Goal: Transaction & Acquisition: Purchase product/service

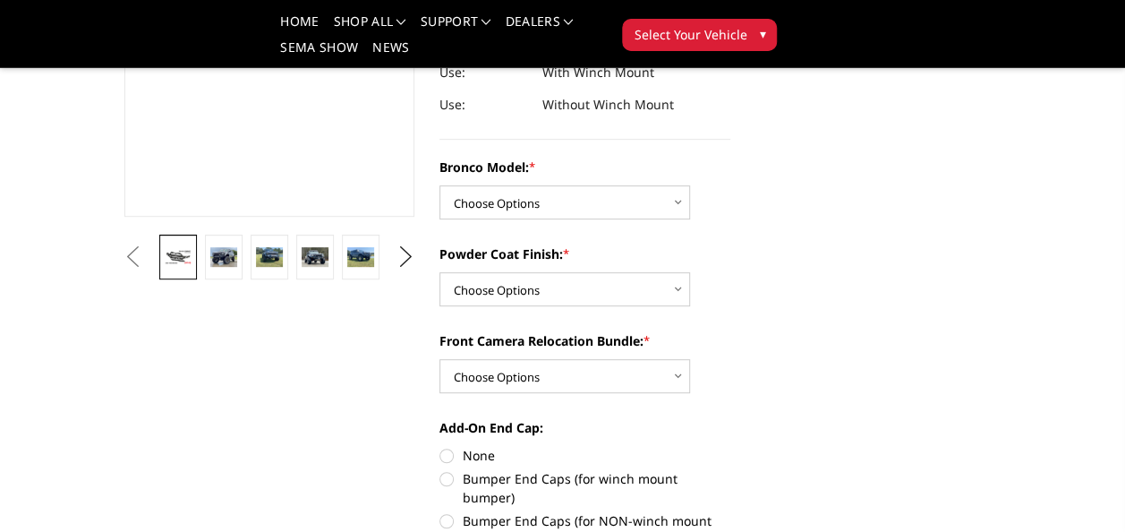
scroll to position [358, 0]
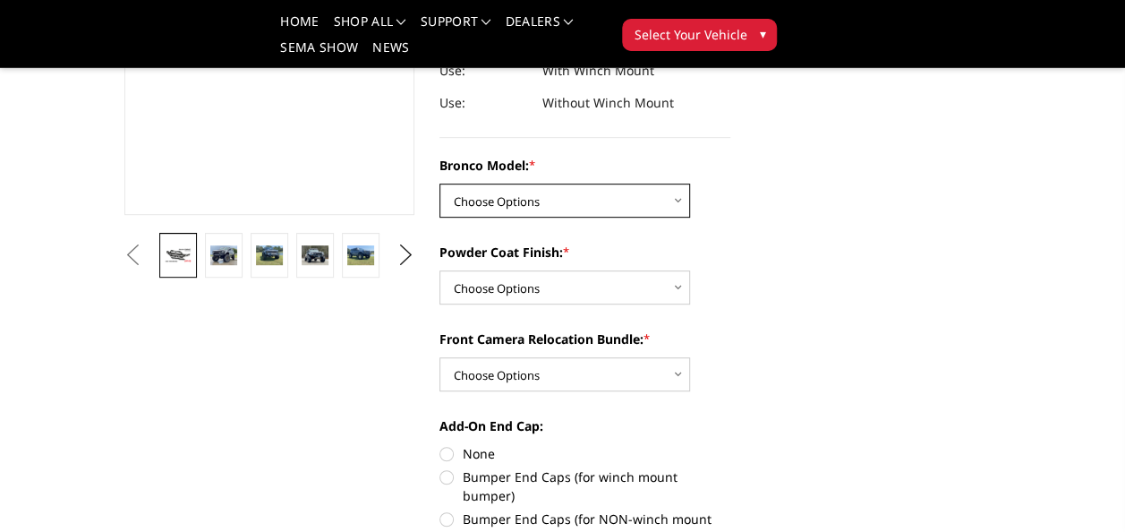
click at [679, 200] on select "Choose Options Base/Badlands/Wildtrak/etc. Raptor" at bounding box center [564, 200] width 251 height 34
select select "4033"
click at [439, 183] on select "Choose Options Base/Badlands/Wildtrak/etc. Raptor" at bounding box center [564, 200] width 251 height 34
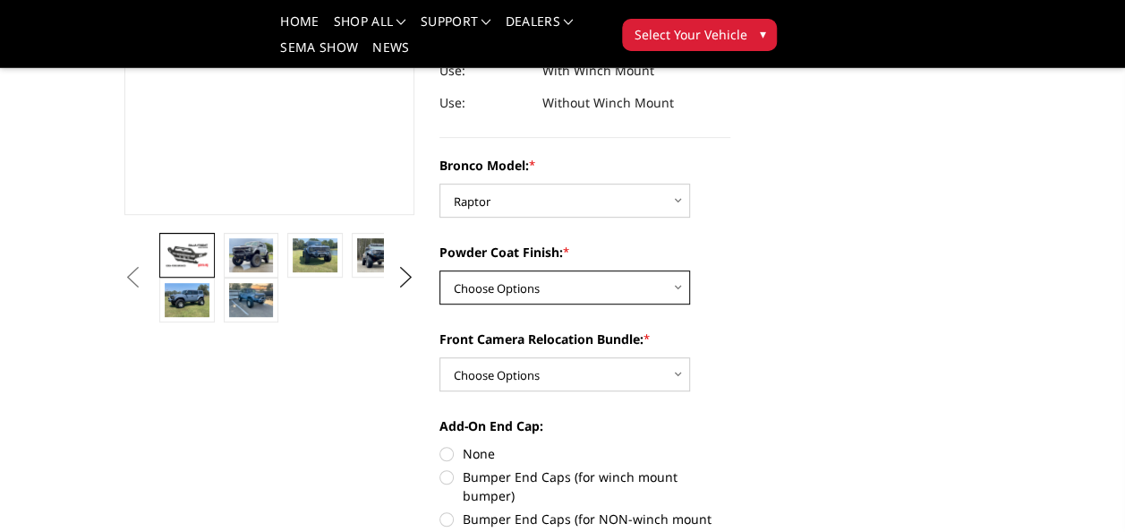
click at [679, 290] on select "Choose Options Bare Metal Textured Black Powder Coat" at bounding box center [564, 287] width 251 height 34
select select "4034"
click at [439, 270] on select "Choose Options Bare Metal Textured Black Powder Coat" at bounding box center [564, 287] width 251 height 34
click at [662, 380] on select "Choose Options With Front Camera Relocation (Harness and Pod) Without Front Cam…" at bounding box center [564, 374] width 251 height 34
select select "4036"
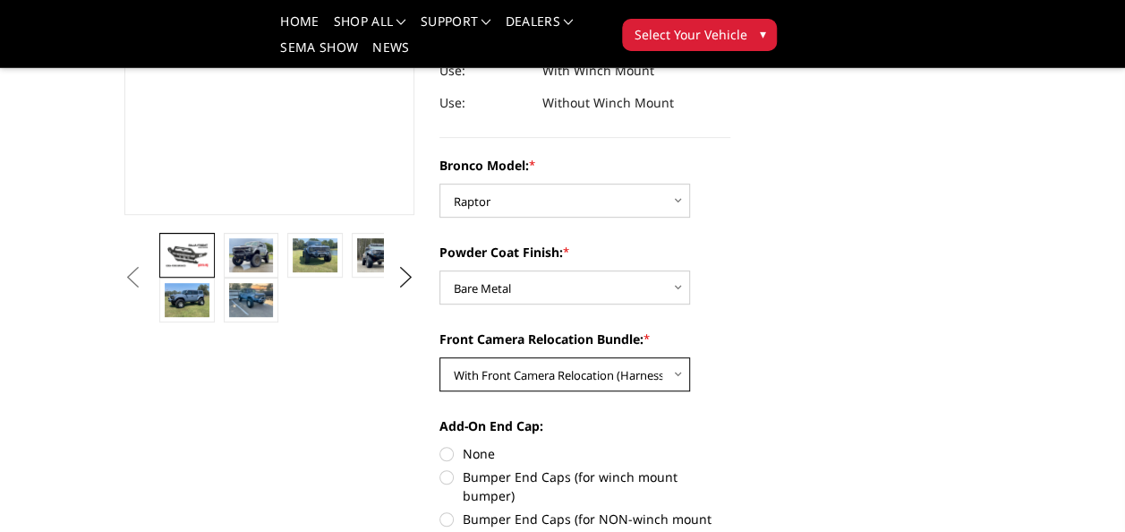
click at [439, 357] on select "Choose Options With Front Camera Relocation (Harness and Pod) Without Front Cam…" at bounding box center [564, 374] width 251 height 34
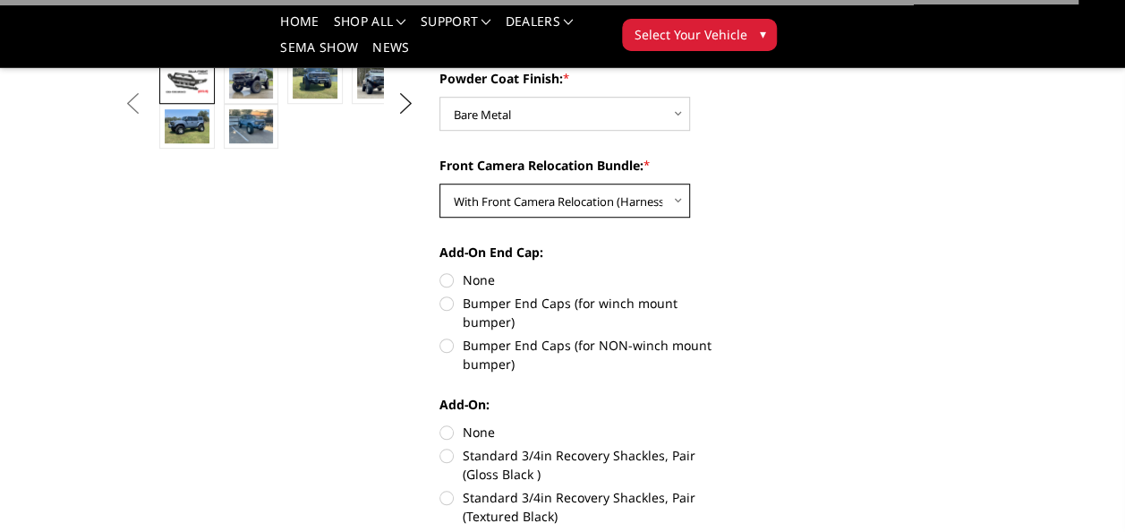
scroll to position [537, 0]
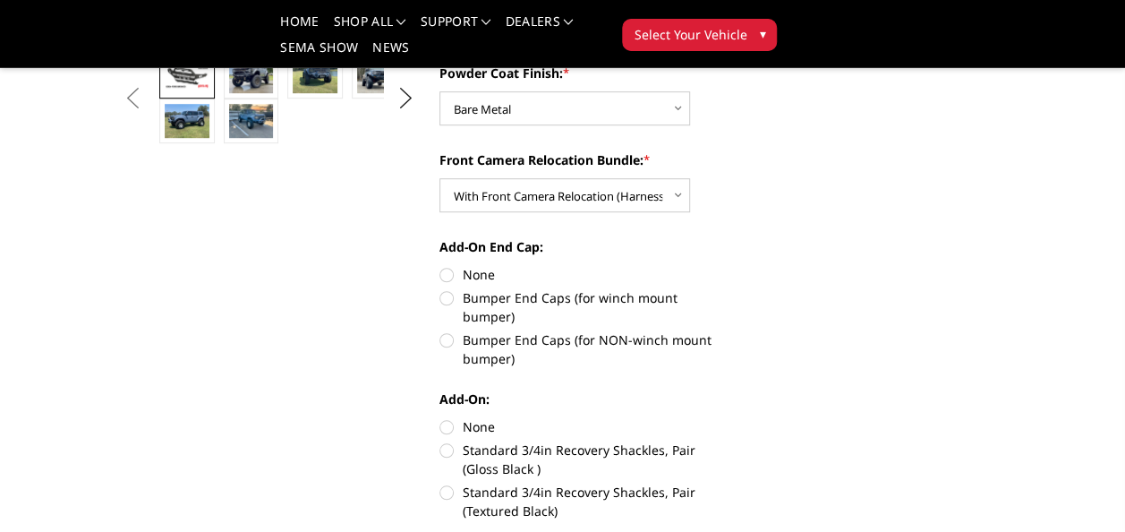
click at [453, 297] on label "Bumper End Caps (for winch mount bumper)" at bounding box center [584, 307] width 291 height 38
click at [730, 266] on input "Bumper End Caps (for winch mount bumper)" at bounding box center [730, 265] width 1 height 1
radio input "true"
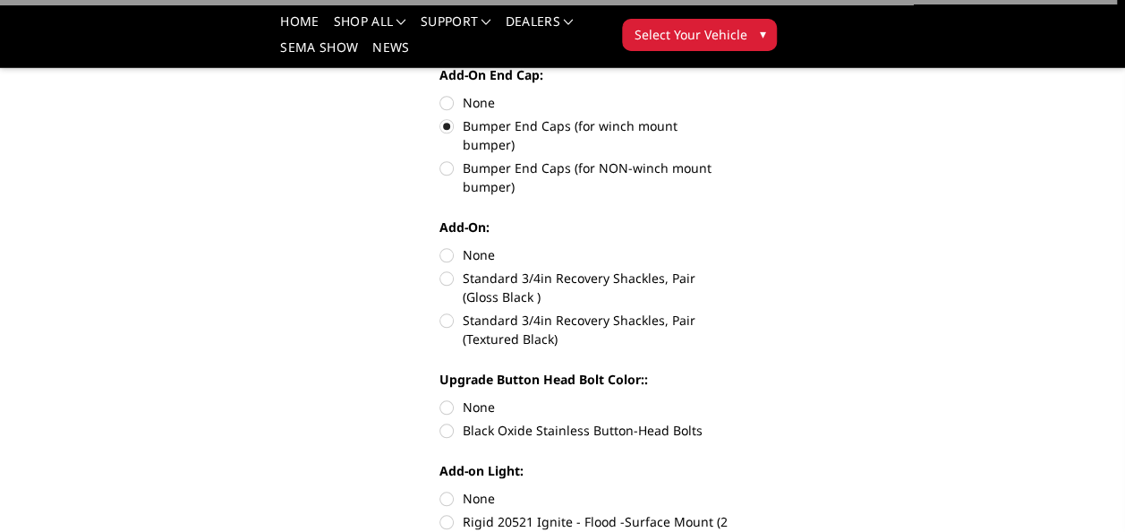
scroll to position [716, 0]
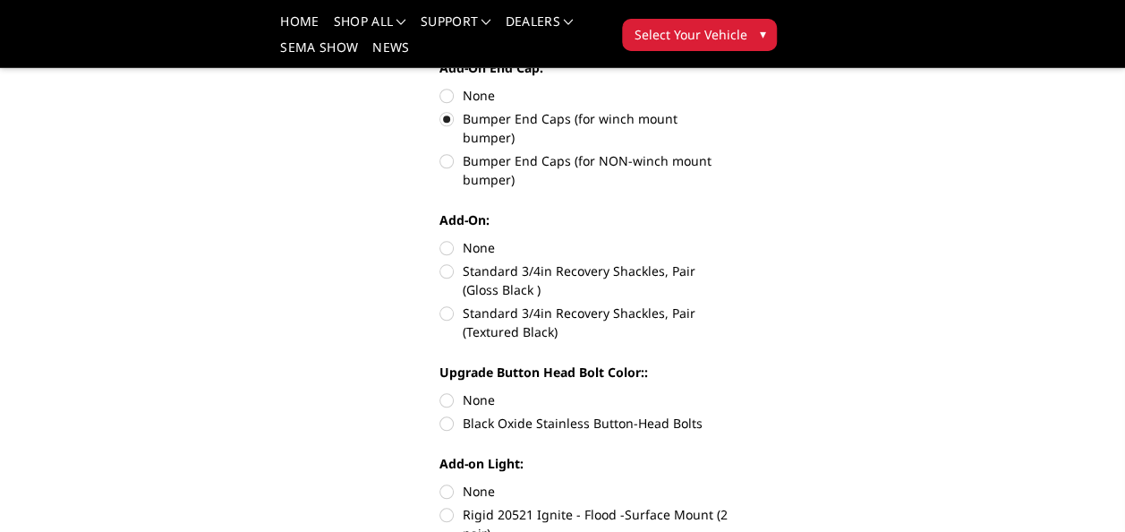
click at [450, 414] on label "Black Oxide Stainless Button-Head Bolts" at bounding box center [584, 423] width 291 height 19
click at [730, 391] on input "Black Oxide Stainless Button-Head Bolts" at bounding box center [730, 390] width 1 height 1
radio input "true"
click at [448, 261] on label "Standard 3/4in Recovery Shackles, Pair (Gloss Black )" at bounding box center [584, 280] width 291 height 38
click at [730, 239] on input "Standard 3/4in Recovery Shackles, Pair (Gloss Black )" at bounding box center [730, 238] width 1 height 1
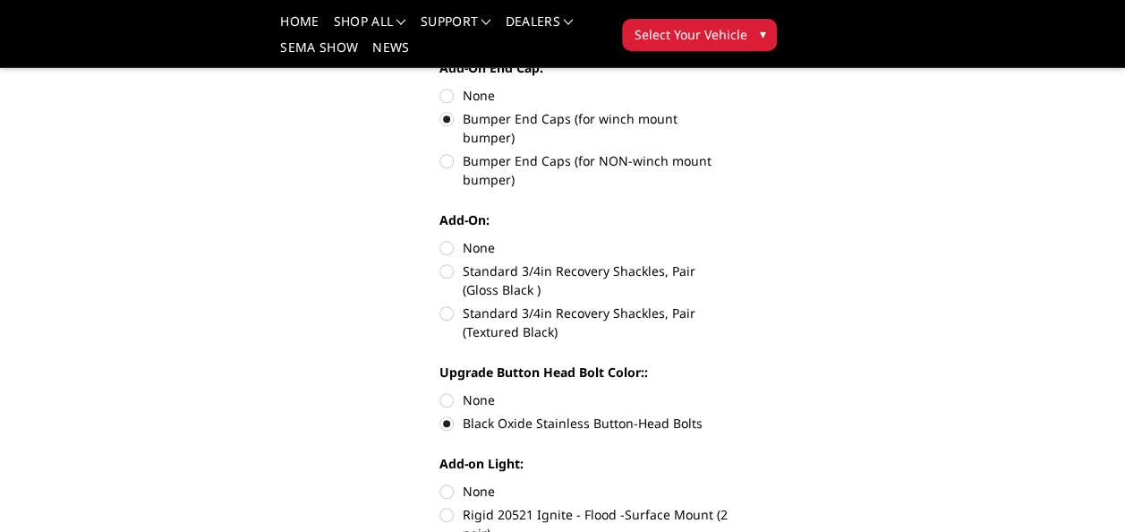
radio input "true"
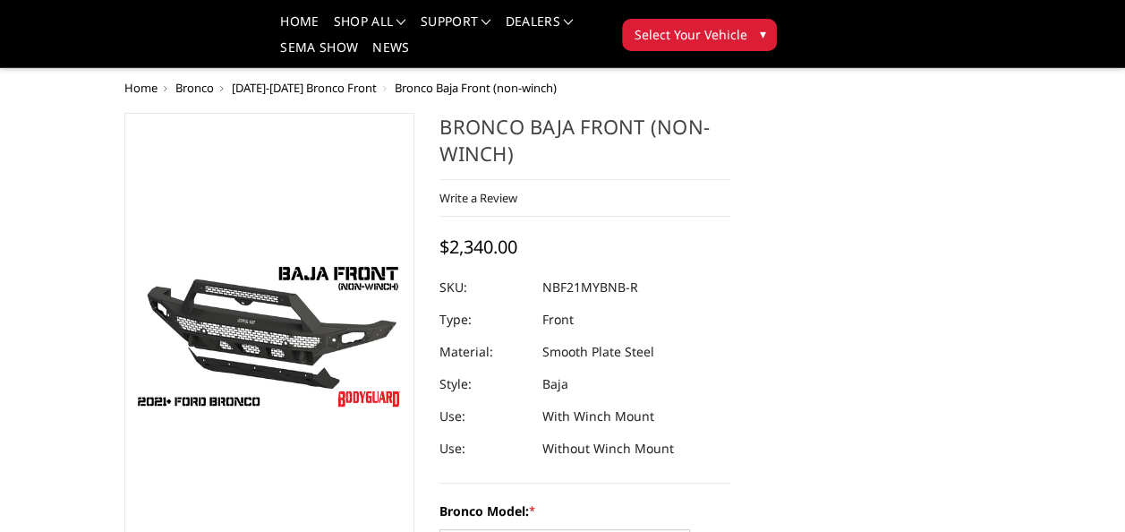
scroll to position [0, 0]
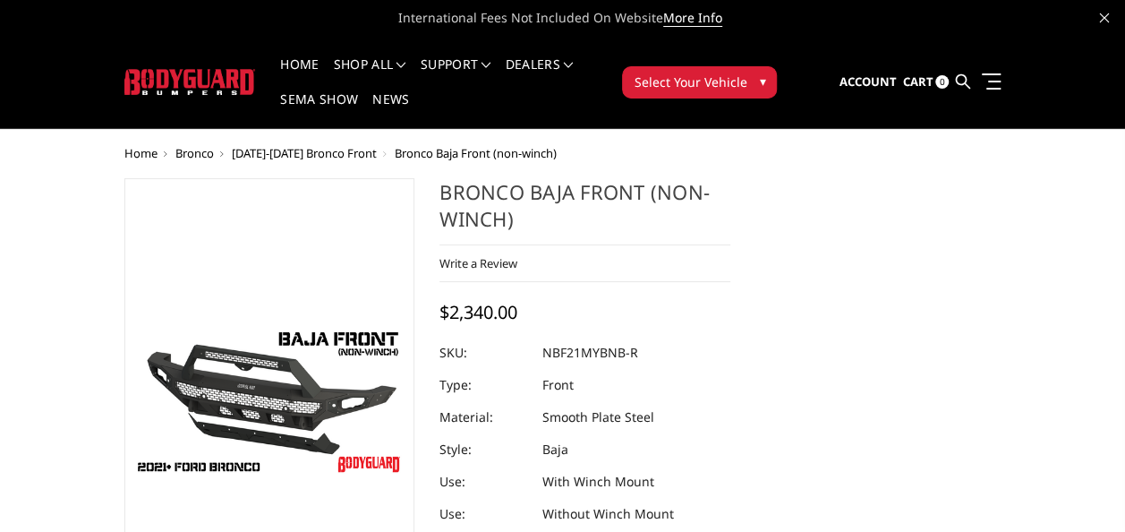
click at [316, 154] on span "[DATE]-[DATE] Bronco Front" at bounding box center [304, 153] width 145 height 16
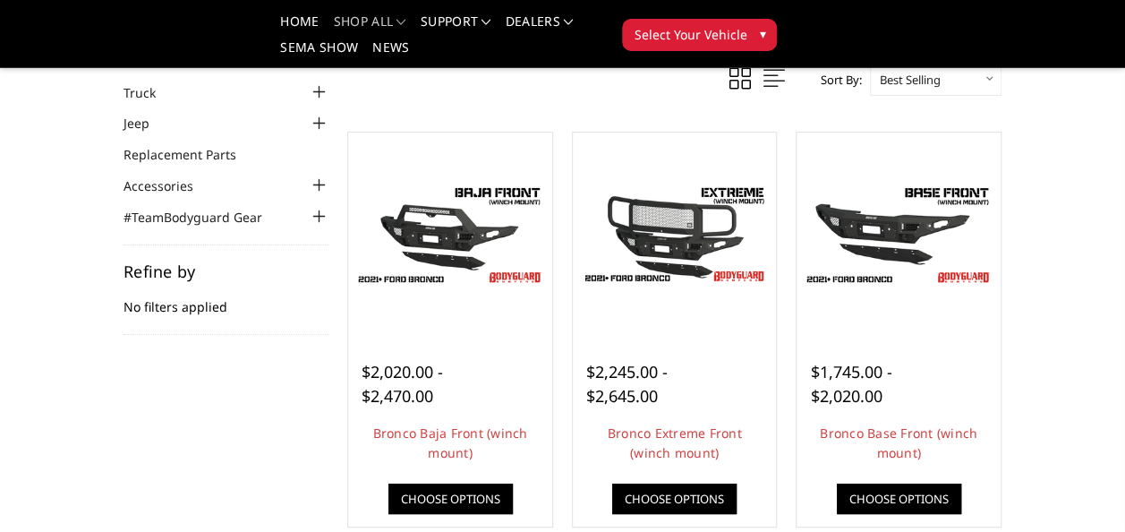
scroll to position [179, 0]
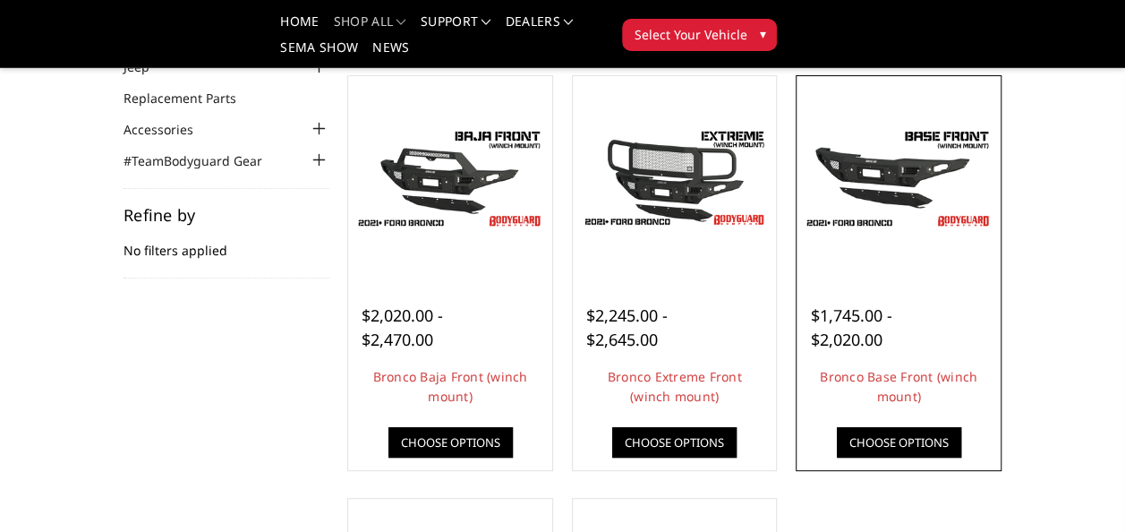
click at [908, 165] on img at bounding box center [898, 178] width 195 height 109
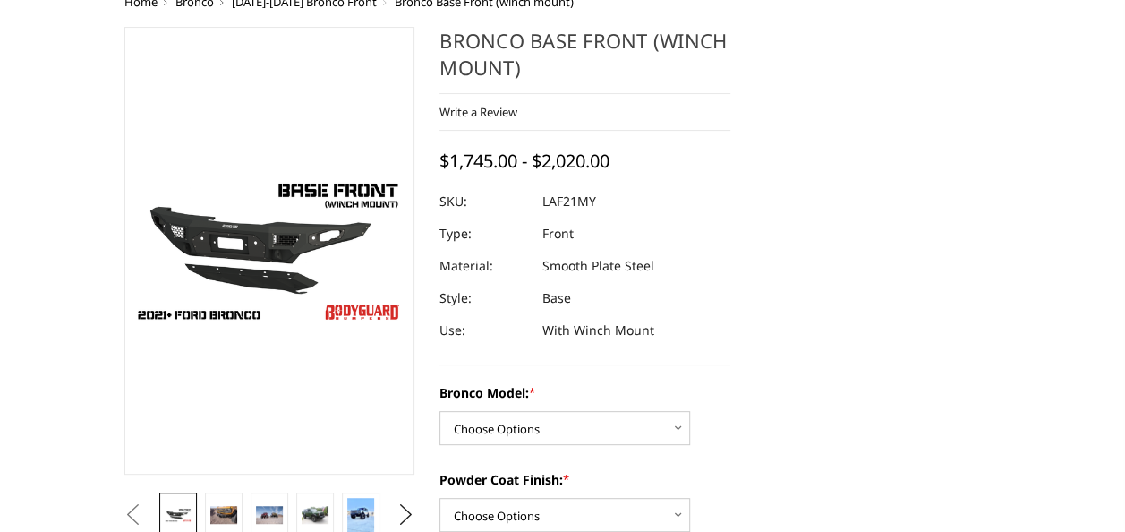
scroll to position [179, 0]
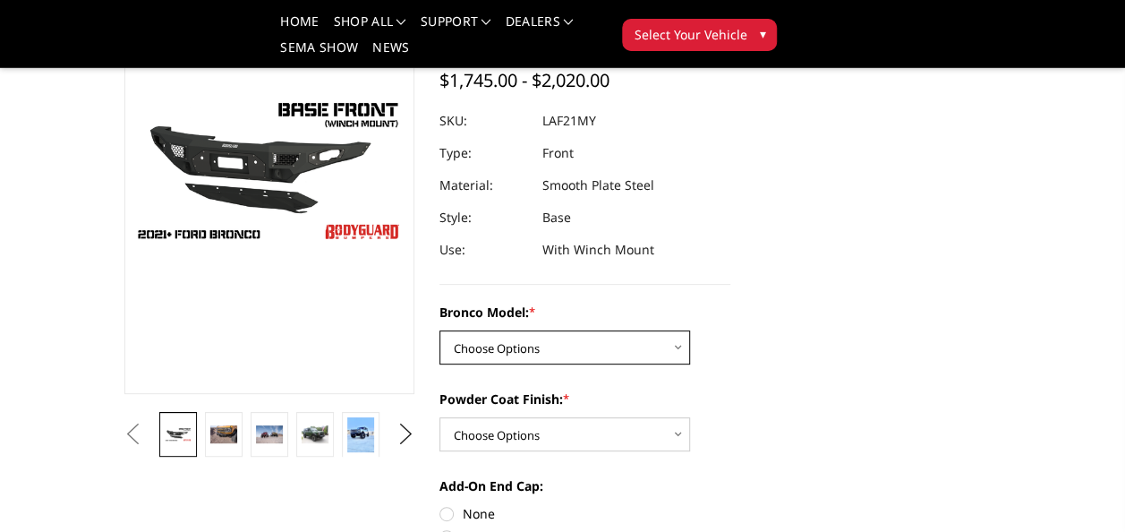
click at [682, 345] on select "Choose Options Base/Badlands/Wildtrak/etc. Raptor" at bounding box center [564, 347] width 251 height 34
select select "4009"
click at [439, 330] on select "Choose Options Base/Badlands/Wildtrak/etc. Raptor" at bounding box center [564, 347] width 251 height 34
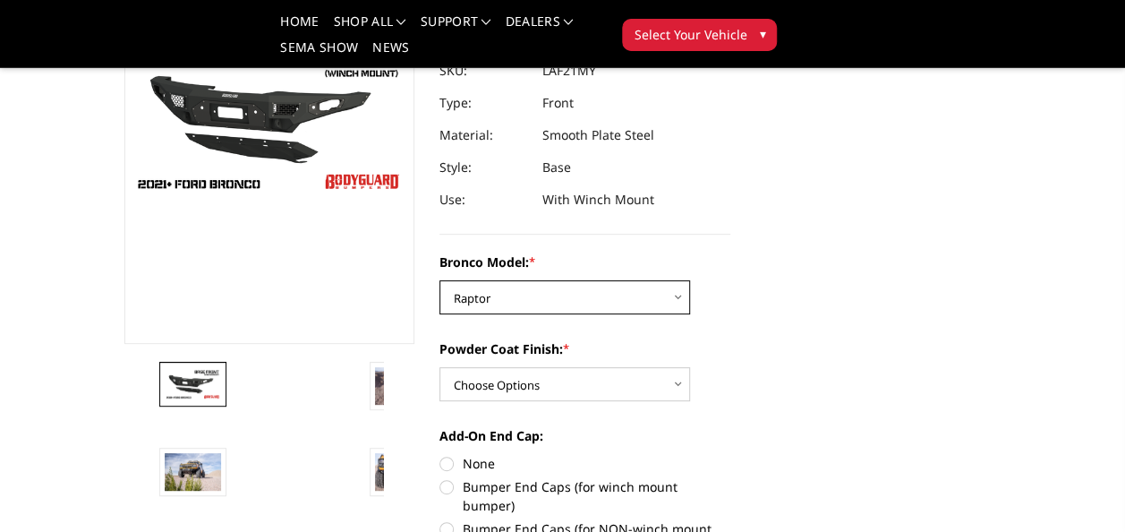
scroll to position [269, 0]
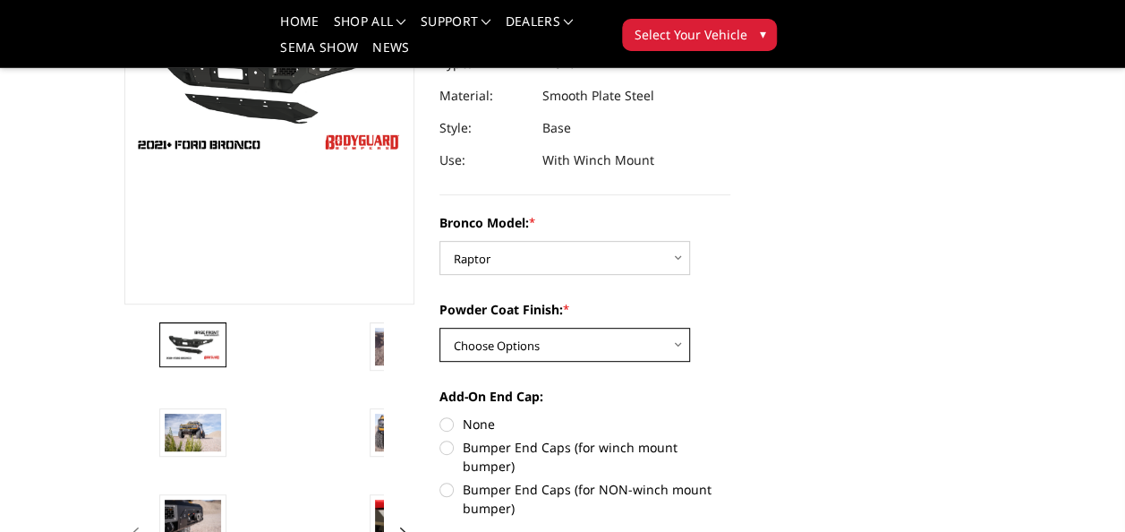
click at [675, 348] on select "Choose Options Bare Metal Textured Black Powder Coat" at bounding box center [564, 345] width 251 height 34
click at [439, 328] on select "Choose Options Bare Metal Textured Black Powder Coat" at bounding box center [564, 345] width 251 height 34
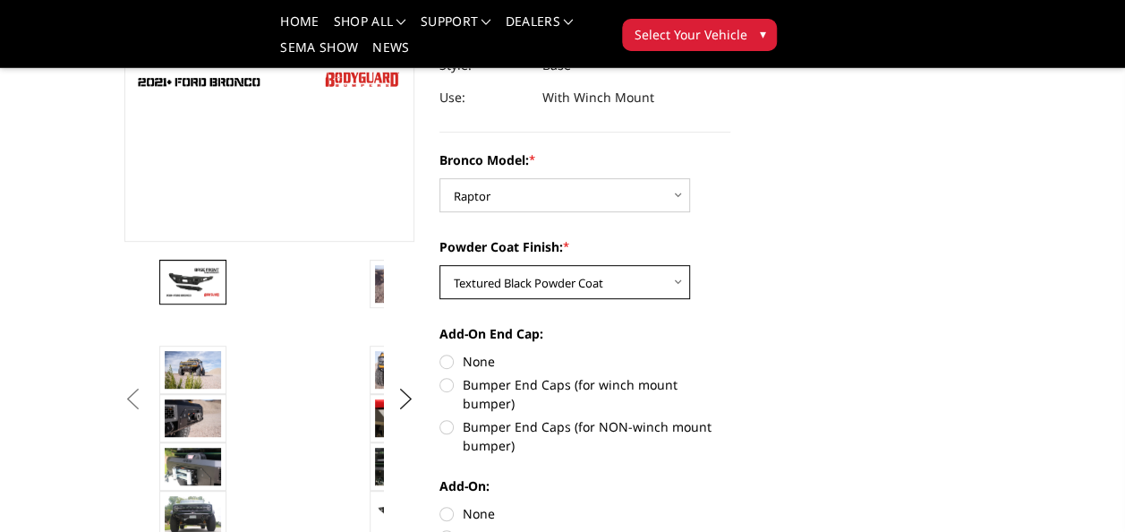
scroll to position [358, 0]
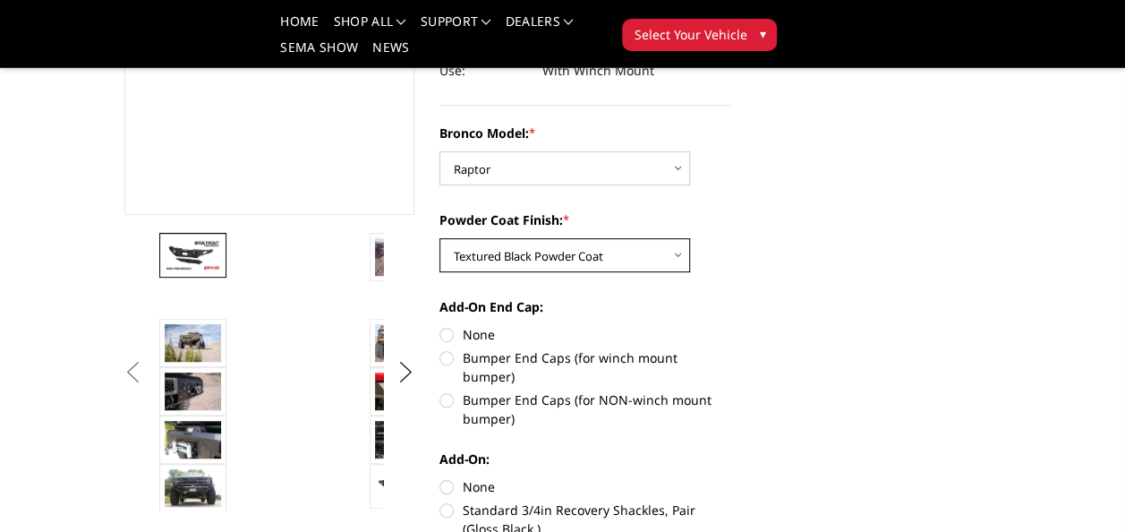
click at [683, 260] on select "Choose Options Bare Metal Textured Black Powder Coat" at bounding box center [564, 255] width 251 height 34
select select "4010"
click at [439, 238] on select "Choose Options Bare Metal Textured Black Powder Coat" at bounding box center [564, 255] width 251 height 34
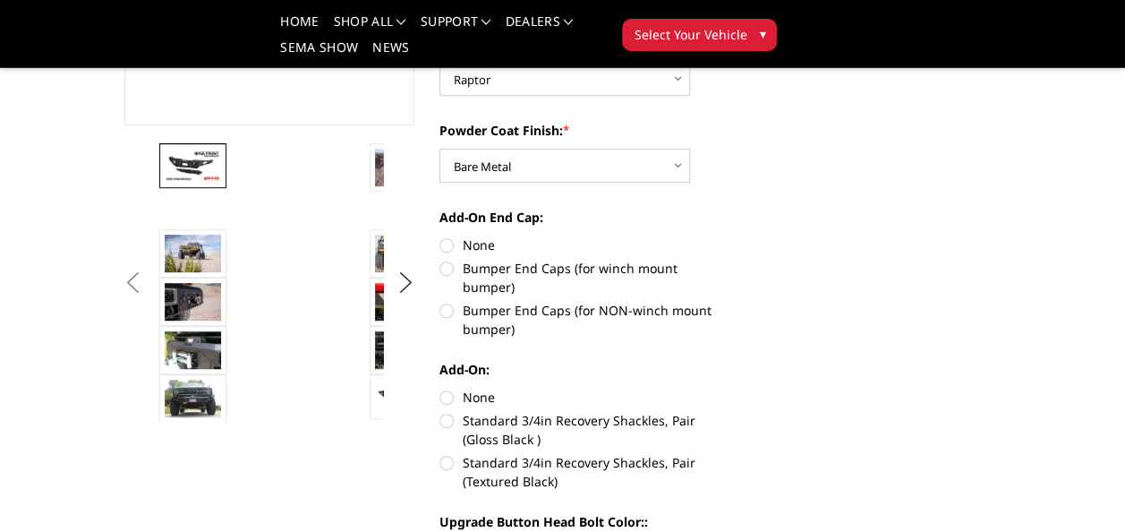
click at [450, 272] on label "Bumper End Caps (for winch mount bumper)" at bounding box center [584, 278] width 291 height 38
click at [730, 236] on input "Bumper End Caps (for winch mount bumper)" at bounding box center [730, 235] width 1 height 1
radio input "true"
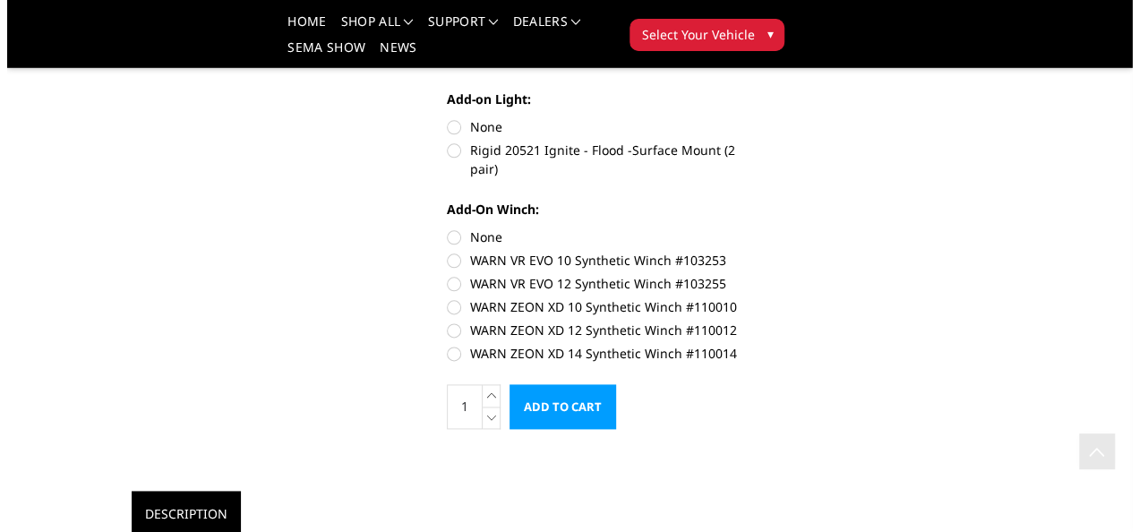
scroll to position [985, 0]
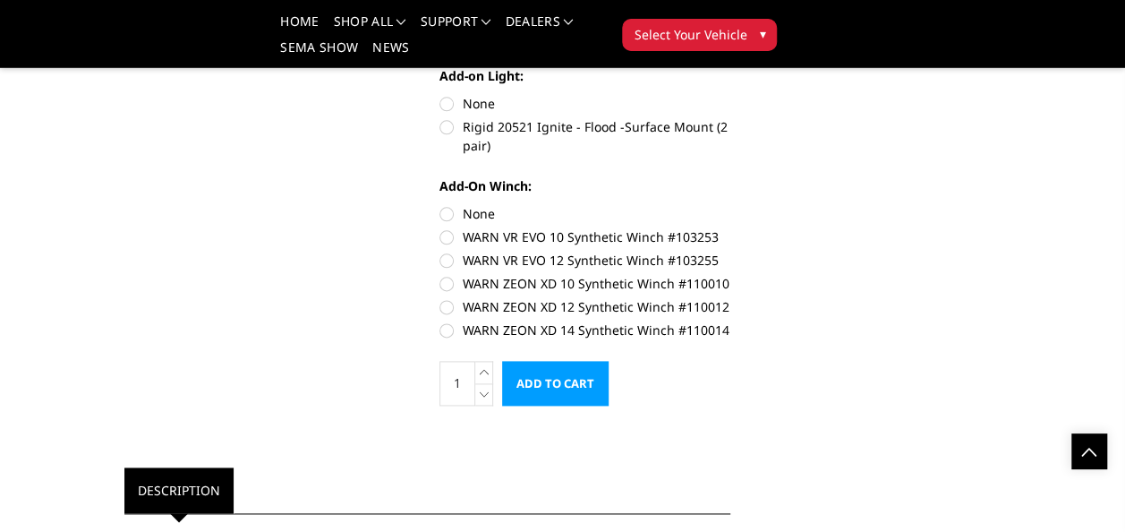
click at [606, 274] on label "WARN ZEON XD 10 Synthetic Winch #110010" at bounding box center [584, 283] width 291 height 19
click at [730, 252] on input "WARN ZEON XD 10 Synthetic Winch #110010" at bounding box center [730, 251] width 1 height 1
radio input "true"
click at [580, 371] on input "Add to Cart" at bounding box center [555, 383] width 107 height 45
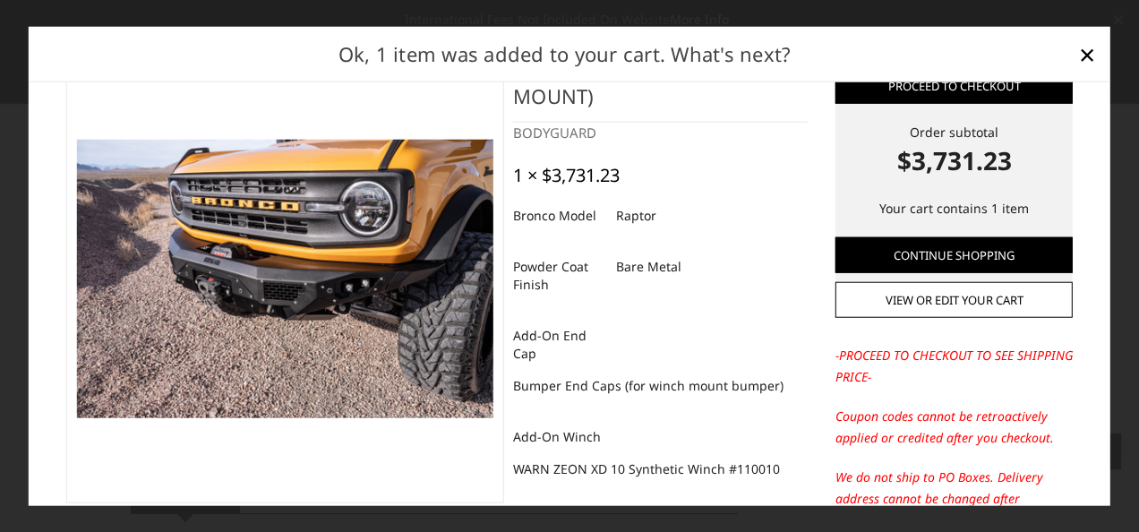
scroll to position [0, 0]
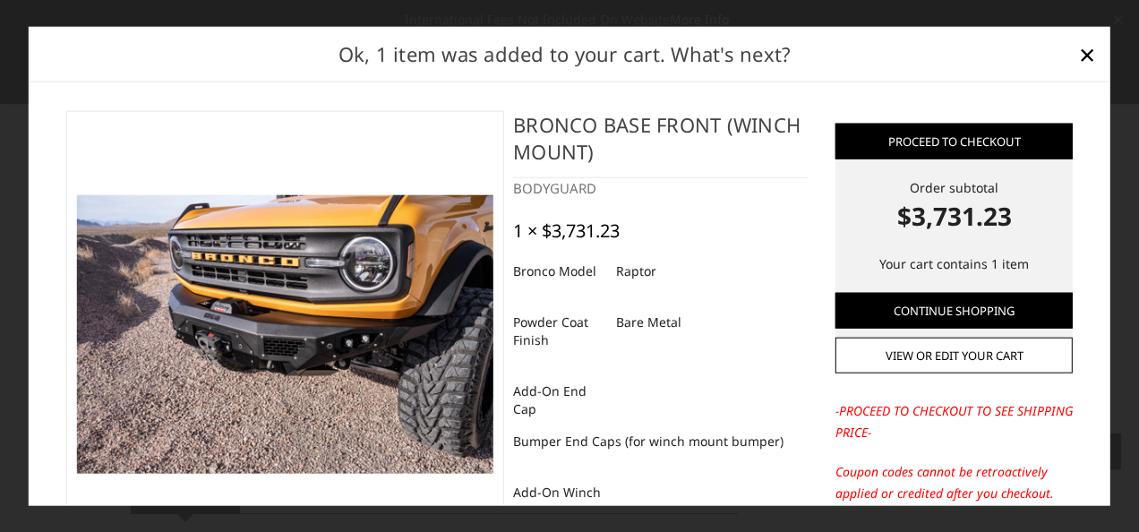
click at [364, 288] on img at bounding box center [284, 333] width 417 height 277
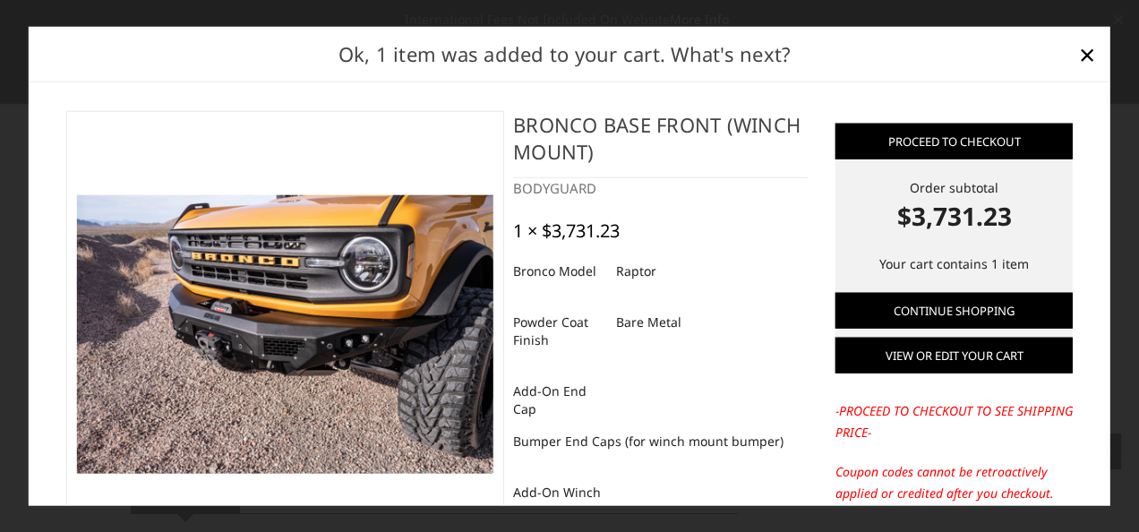
click at [964, 357] on link "View or edit your cart" at bounding box center [953, 355] width 237 height 36
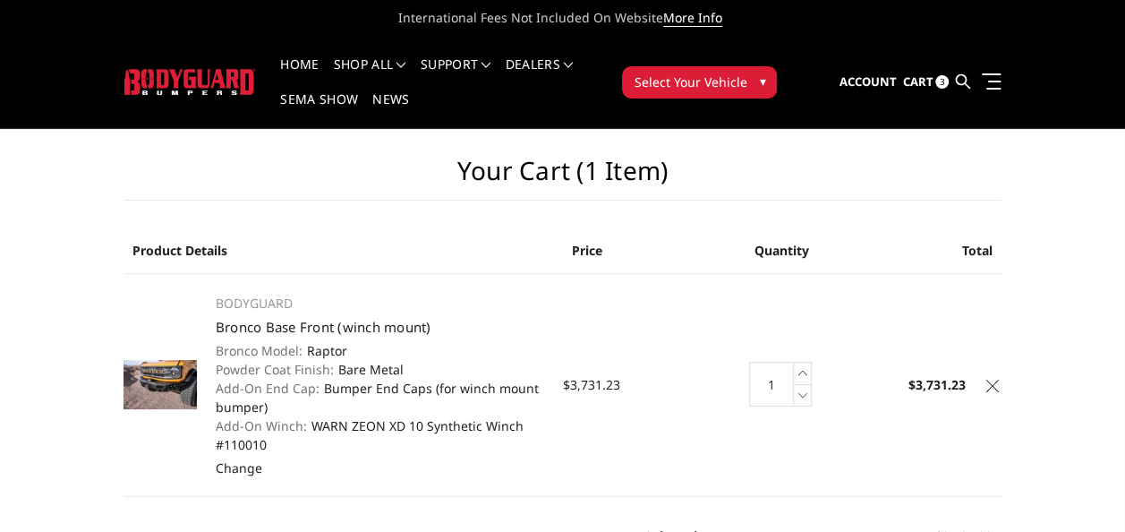
click at [1106, 13] on icon at bounding box center [1104, 17] width 9 height 9
